Goal: Use online tool/utility: Utilize a website feature to perform a specific function

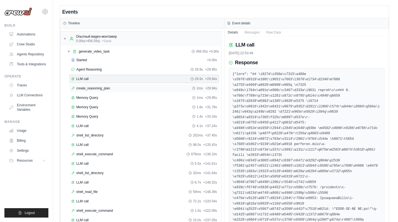
click at [119, 85] on div "create_reasoning_plan 1ms + 29.94s" at bounding box center [144, 88] width 150 height 8
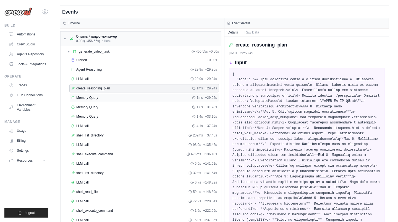
click at [182, 98] on div "Memory Query 1ms + 29.95s" at bounding box center [144, 97] width 146 height 4
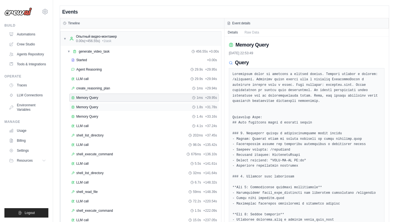
click at [175, 107] on div "Memory Query 1.8s + 31.78s" at bounding box center [144, 107] width 146 height 4
click at [110, 114] on div "Memory Query 1.4s + 33.16s" at bounding box center [144, 116] width 146 height 4
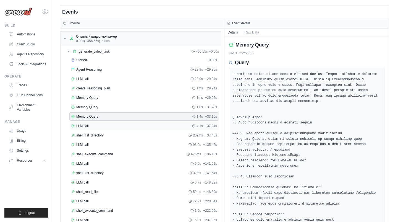
click at [155, 127] on div "LLM call 4.1s + 37.24s" at bounding box center [144, 126] width 146 height 4
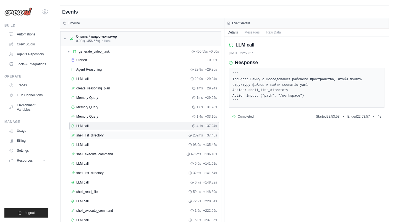
click at [155, 135] on div "shell_list_directory 202ms + 37.45s" at bounding box center [144, 135] width 146 height 4
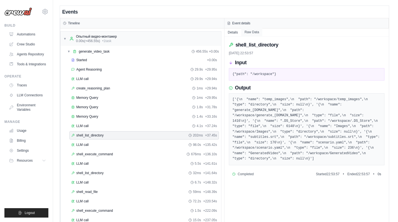
click at [253, 33] on button "Raw Data" at bounding box center [251, 32] width 21 height 8
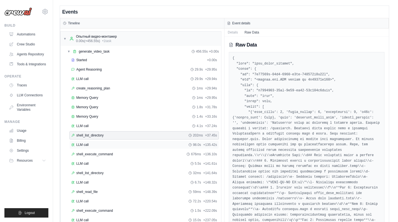
click at [114, 145] on div "LLM call 98.0s + 135.42s" at bounding box center [144, 144] width 146 height 4
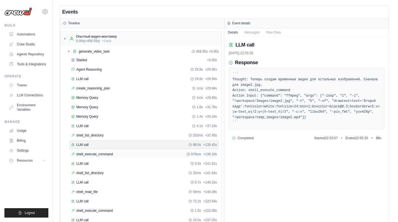
click at [145, 155] on div "shell_execute_command 676ms + 136.10s" at bounding box center [144, 154] width 146 height 4
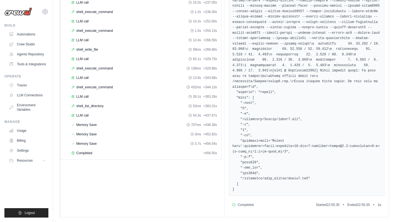
scroll to position [218, 0]
click at [129, 85] on div "shell_execute_command 432ms + 344.13s" at bounding box center [144, 86] width 146 height 4
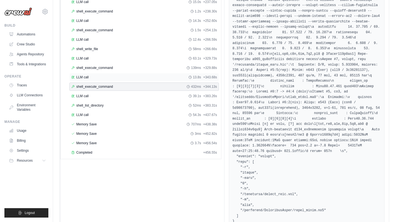
click at [194, 76] on span "13.8s" at bounding box center [197, 77] width 8 height 4
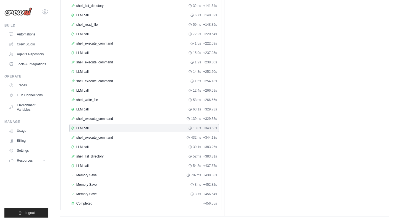
click at [139, 129] on div "LLM call 13.8s + 343.68s" at bounding box center [144, 128] width 146 height 4
click at [137, 139] on div "shell_execute_command 432ms + 344.13s" at bounding box center [144, 137] width 146 height 4
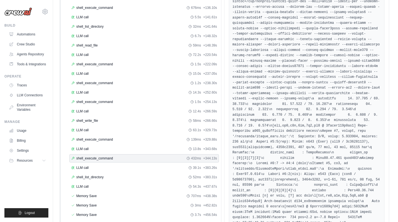
scroll to position [149, 0]
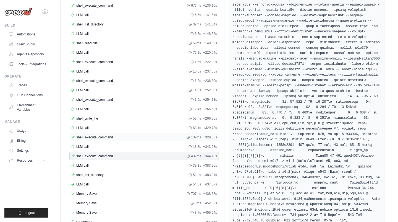
click at [129, 136] on div "shell_execute_command 139ms + 329.88s" at bounding box center [144, 137] width 146 height 4
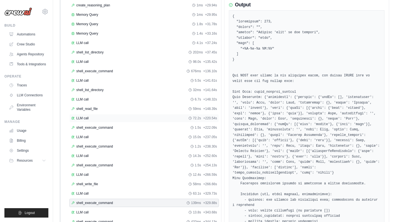
scroll to position [97, 0]
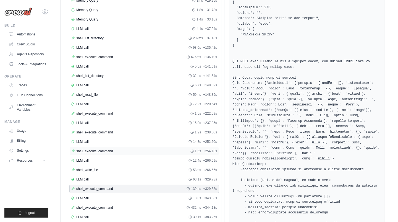
click at [138, 150] on div "shell_execute_command 1.5s + 254.13s" at bounding box center [144, 151] width 146 height 4
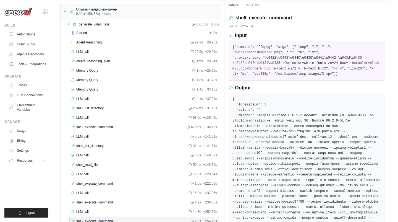
scroll to position [26, 0]
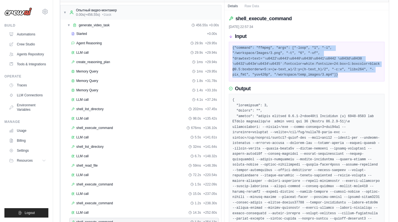
drag, startPoint x: 337, startPoint y: 75, endPoint x: 233, endPoint y: 47, distance: 108.6
click at [233, 47] on pre "{"command": "ffmpeg", "args": ["-loop", "1", "-i", "/workspace/Images/3.png", "…" at bounding box center [307, 61] width 149 height 32
copy pre "{"command": "ffmpeg", "args": ["-loop", "1", "-i", "/workspace/Images/3.png", "…"
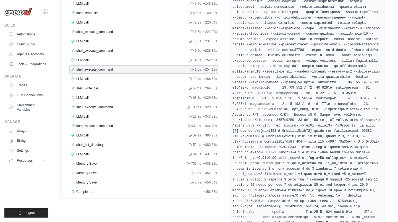
scroll to position [179, 0]
click at [131, 77] on div "LLM call 12.4s + 266.59s" at bounding box center [144, 78] width 146 height 4
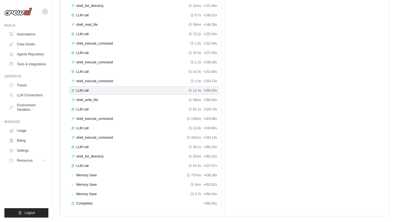
scroll to position [167, 0]
click at [127, 79] on div "shell_execute_command 1.5s + 254.13s" at bounding box center [144, 81] width 146 height 4
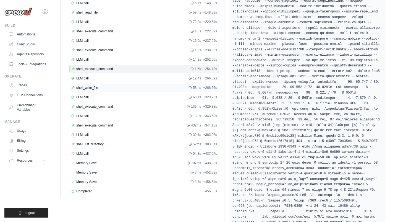
click at [121, 87] on div "shell_write_file 58ms + 266.66s" at bounding box center [144, 87] width 146 height 4
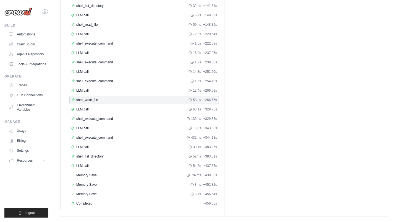
scroll to position [167, 0]
click at [126, 80] on div "shell_execute_command 1.5s + 254.13s" at bounding box center [144, 81] width 146 height 4
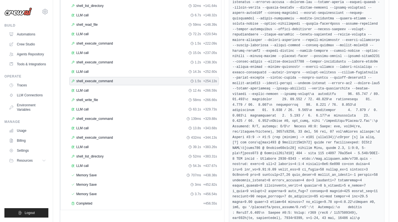
scroll to position [179, 0]
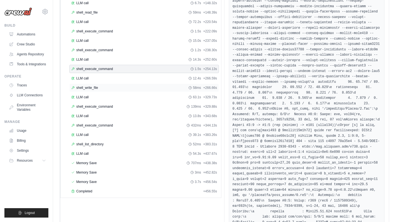
click at [120, 88] on div "shell_write_file 58ms + 266.66s" at bounding box center [144, 87] width 146 height 4
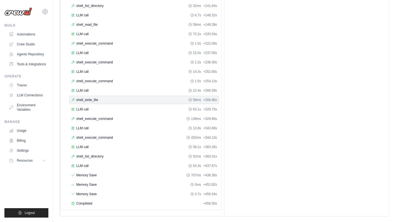
scroll to position [167, 0]
click at [111, 115] on div "shell_execute_command 139ms + 329.88s" at bounding box center [144, 118] width 150 height 8
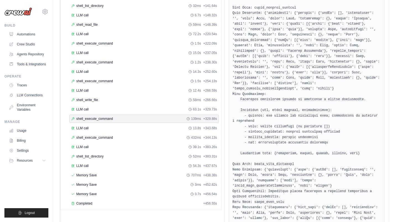
scroll to position [179, 0]
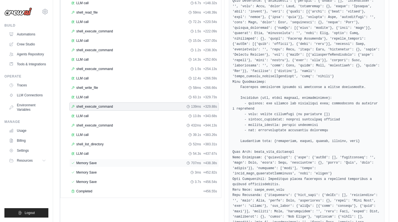
click at [118, 163] on div "Memory Save 707ms + 438.38s" at bounding box center [144, 163] width 146 height 4
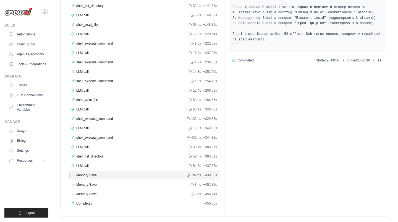
scroll to position [167, 0]
click at [134, 183] on div "Memory Save 3ms + 452.82s" at bounding box center [144, 184] width 146 height 4
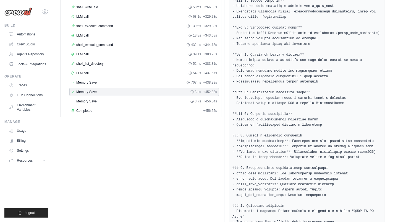
scroll to position [304, 0]
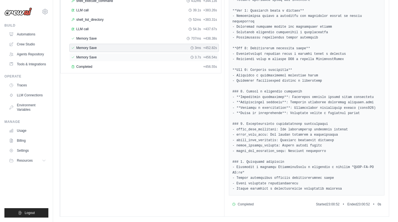
click at [179, 56] on div "Memory Save 3.7s + 456.54s" at bounding box center [144, 57] width 146 height 4
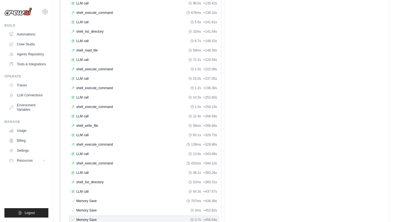
scroll to position [167, 0]
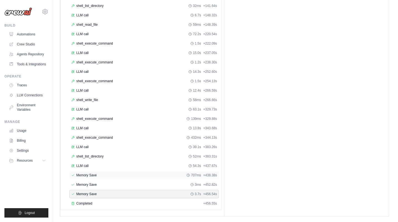
click at [122, 171] on div "Memory Save 707ms + 438.38s" at bounding box center [144, 175] width 150 height 8
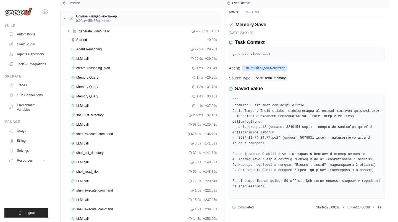
scroll to position [0, 0]
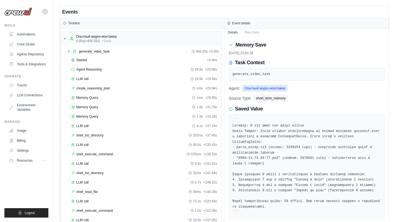
click at [242, 12] on div "Events" at bounding box center [224, 12] width 329 height 12
